Goal: Information Seeking & Learning: Learn about a topic

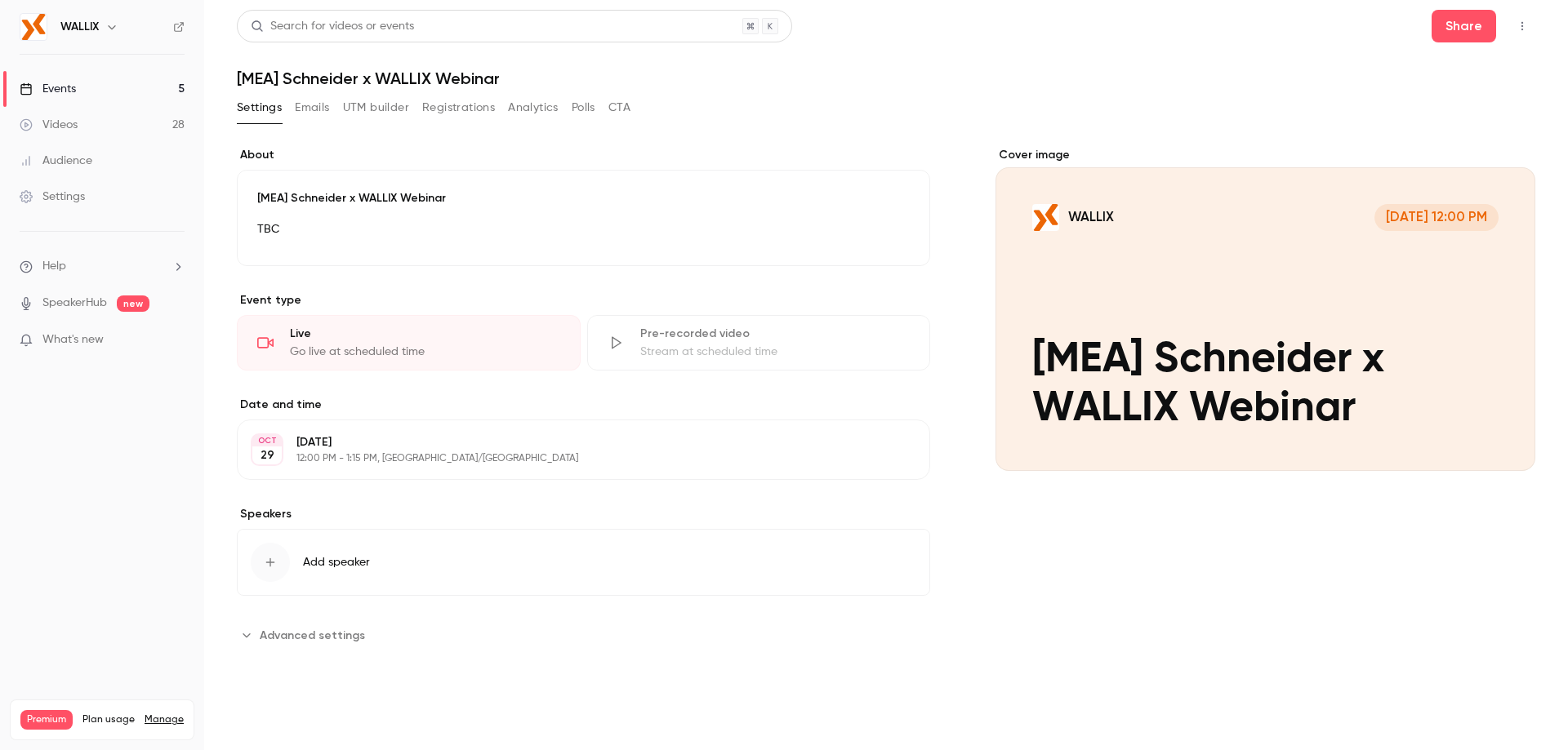
click at [103, 94] on link "Events 5" at bounding box center [102, 89] width 205 height 36
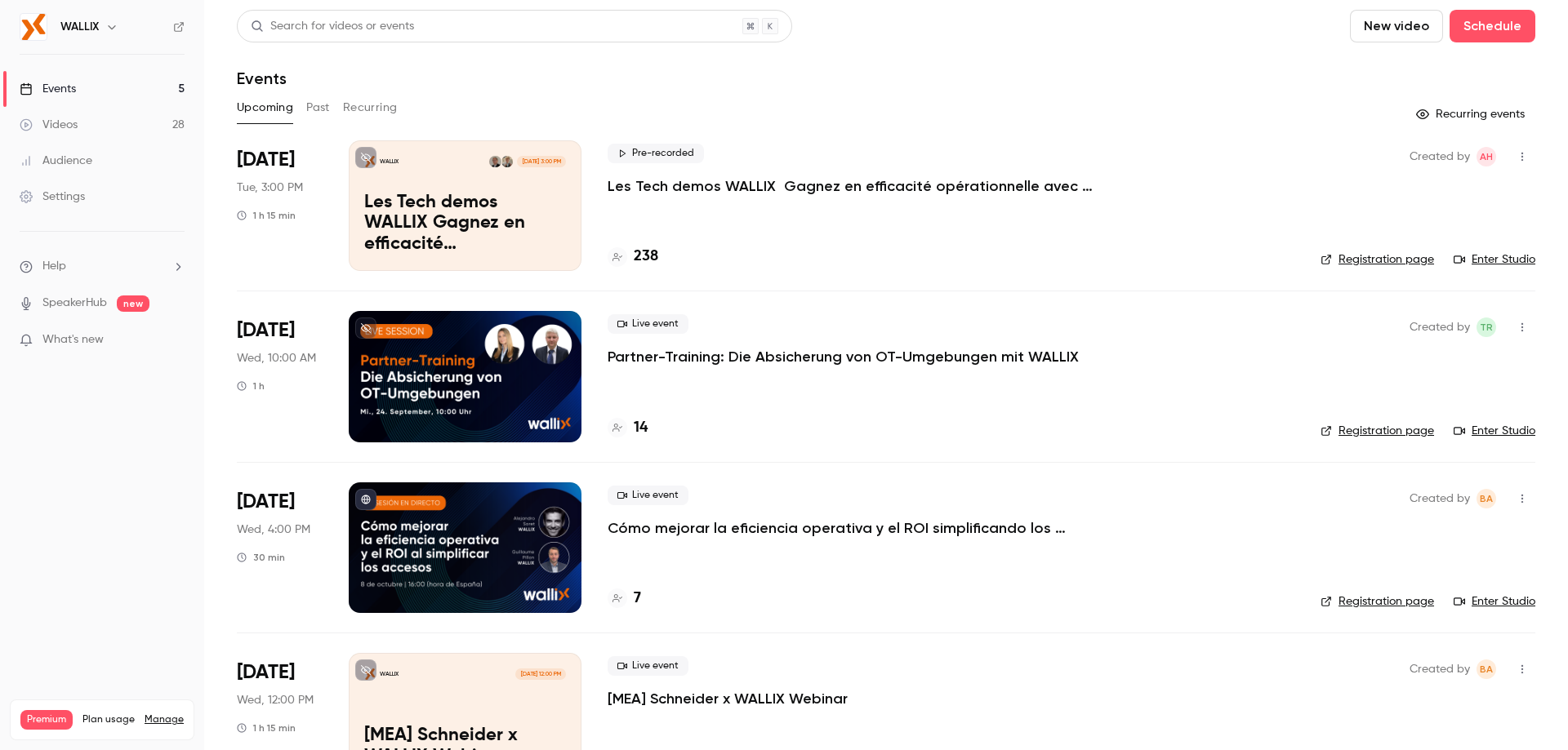
scroll to position [164, 0]
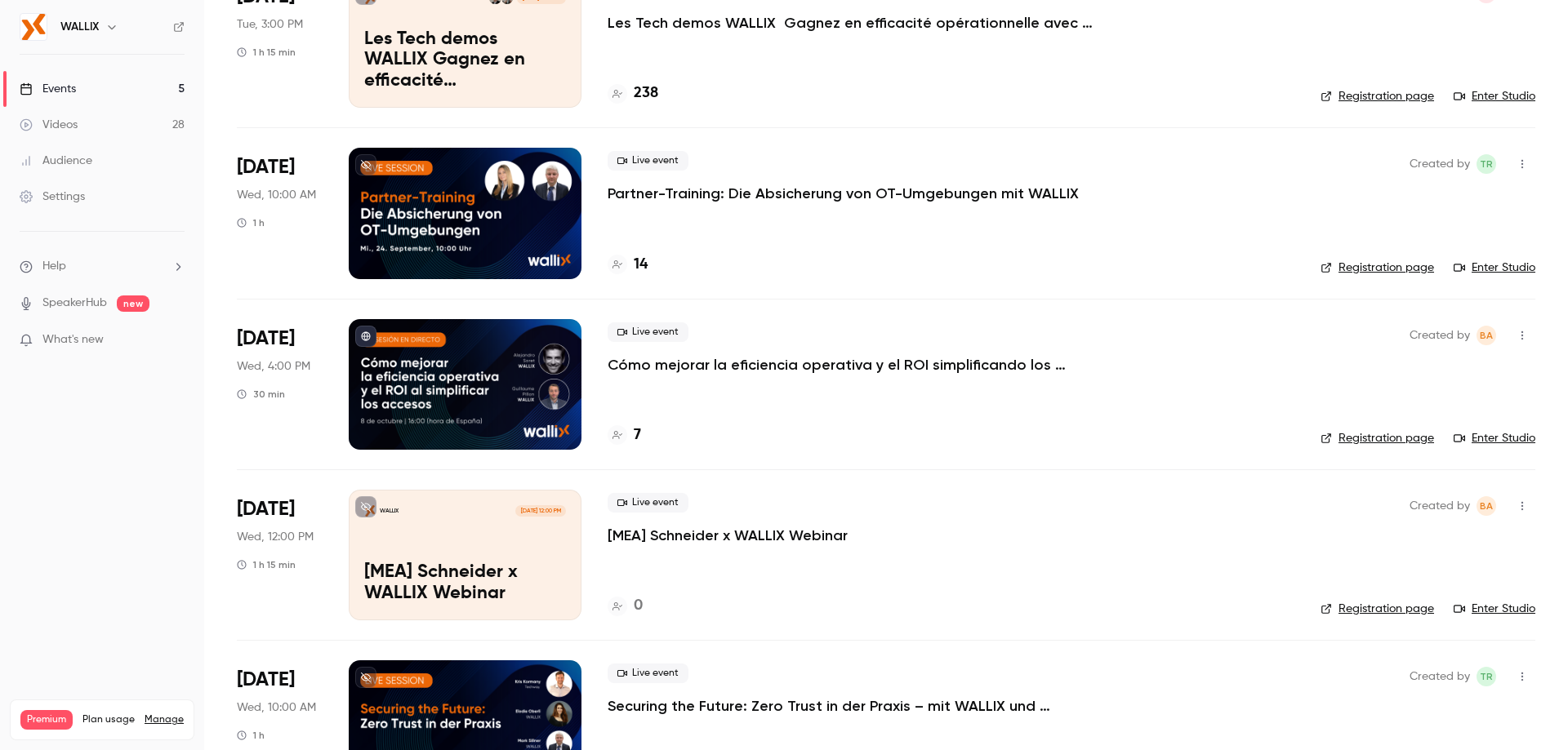
click at [693, 361] on p "Cómo mejorar la eficiencia operativa y el ROI simplificando los accesos" at bounding box center [852, 365] width 490 height 20
